Goal: Task Accomplishment & Management: Use online tool/utility

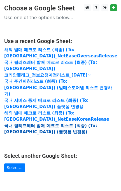
scroll to position [75, 0]
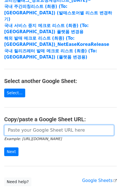
drag, startPoint x: 34, startPoint y: 126, endPoint x: 29, endPoint y: 130, distance: 6.2
click at [34, 126] on input "url" at bounding box center [59, 130] width 110 height 11
paste input "[URL][DOMAIN_NAME]"
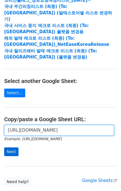
type input "[URL][DOMAIN_NAME]"
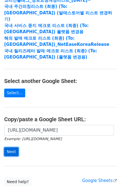
click at [11, 148] on input "Next" at bounding box center [11, 151] width 14 height 9
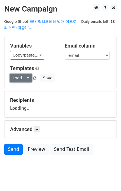
click at [21, 77] on link "Load..." at bounding box center [21, 78] width 22 height 9
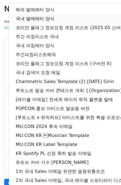
click at [41, 21] on link "국내 발매레터 양식" at bounding box center [99, 18] width 180 height 9
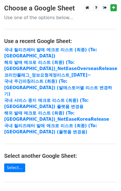
scroll to position [75, 0]
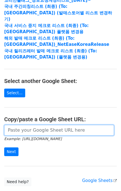
click at [32, 125] on input "url" at bounding box center [59, 130] width 110 height 11
paste input "https://docs.google.com/spreadsheets/d/1KHcYv3-vWRWtZN51Yi1JdLg8VtCH7JkDX6q9Zm9…"
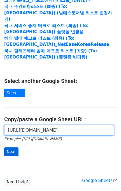
type input "https://docs.google.com/spreadsheets/d/1KHcYv3-vWRWtZN51Yi1JdLg8VtCH7JkDX6q9Zm9…"
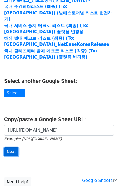
scroll to position [0, 0]
click at [12, 147] on input "Next" at bounding box center [11, 151] width 14 height 9
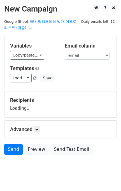
click at [20, 82] on div "Variables Copy/paste... {{email}} {{cc}} {{name}} {{company}} {{batch id}} {{pr…" at bounding box center [60, 62] width 112 height 51
click at [24, 77] on link "Load..." at bounding box center [21, 78] width 22 height 9
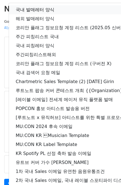
click at [46, 10] on link "국내 발매레터 양식" at bounding box center [99, 9] width 180 height 9
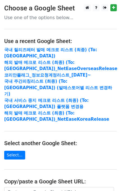
scroll to position [96, 0]
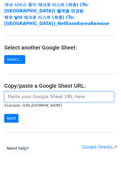
drag, startPoint x: 37, startPoint y: 88, endPoint x: 34, endPoint y: 89, distance: 3.4
click at [37, 91] on input "url" at bounding box center [59, 96] width 110 height 11
paste input "[URL][DOMAIN_NAME]"
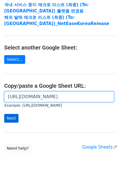
scroll to position [0, 134]
type input "https://docs.google.com/spreadsheets/d/1KHcYv3-vWRWtZN51Yi1JdLg8VtCH7JkDX6q9Zm9…"
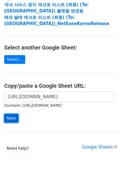
click at [10, 114] on input "Next" at bounding box center [11, 118] width 14 height 9
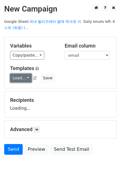
click at [26, 74] on link "Load..." at bounding box center [21, 78] width 22 height 9
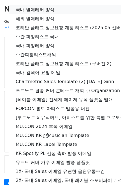
click at [47, 12] on link "국내 발매레터 양식" at bounding box center [99, 9] width 180 height 9
